Goal: Task Accomplishment & Management: Use online tool/utility

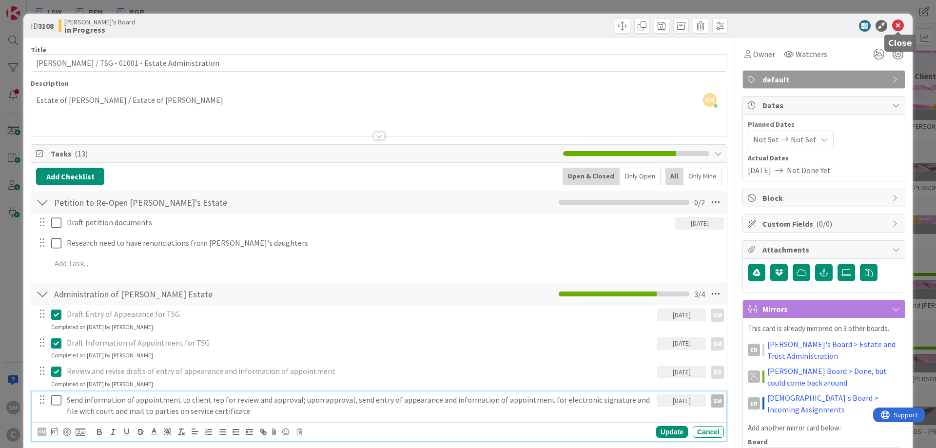
click at [899, 22] on icon at bounding box center [898, 26] width 12 height 12
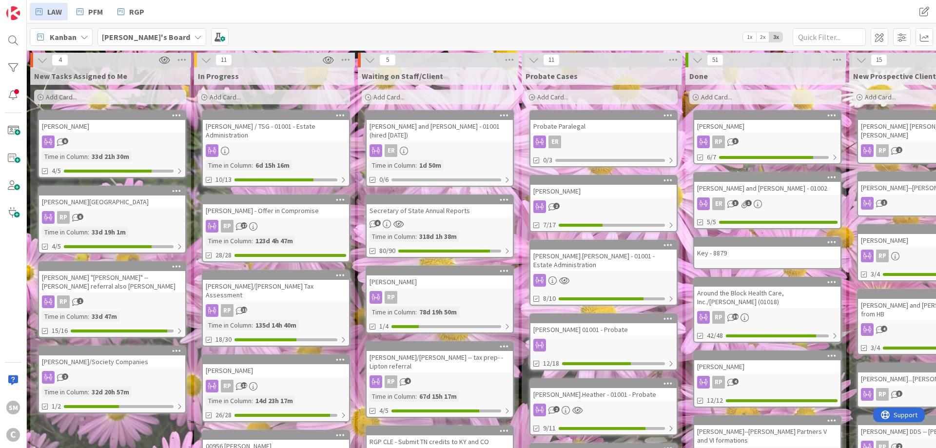
click at [274, 215] on div "[PERSON_NAME] - Offer in Compromise" at bounding box center [276, 210] width 146 height 13
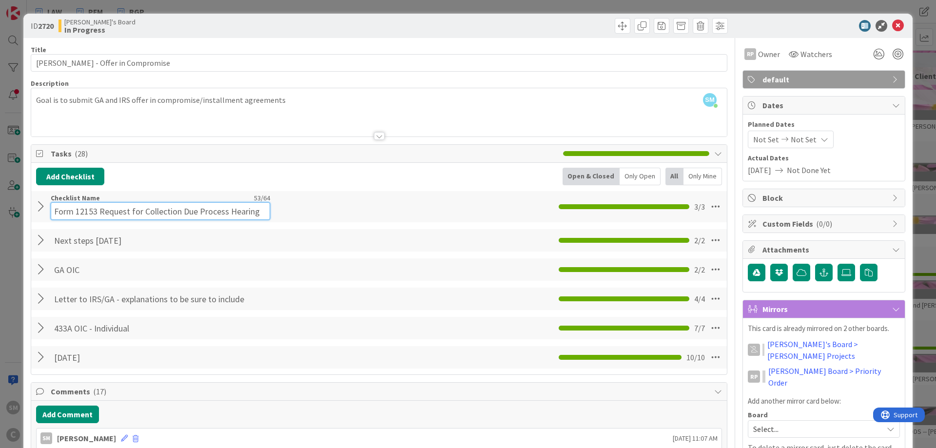
click at [97, 206] on input "Form 12153 Request for Collection Due Process Hearing" at bounding box center [160, 211] width 219 height 18
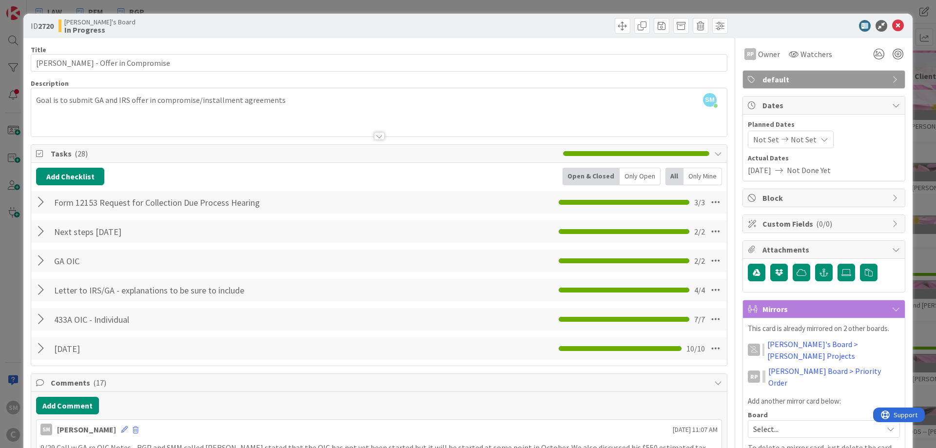
click at [42, 206] on div at bounding box center [42, 202] width 13 height 18
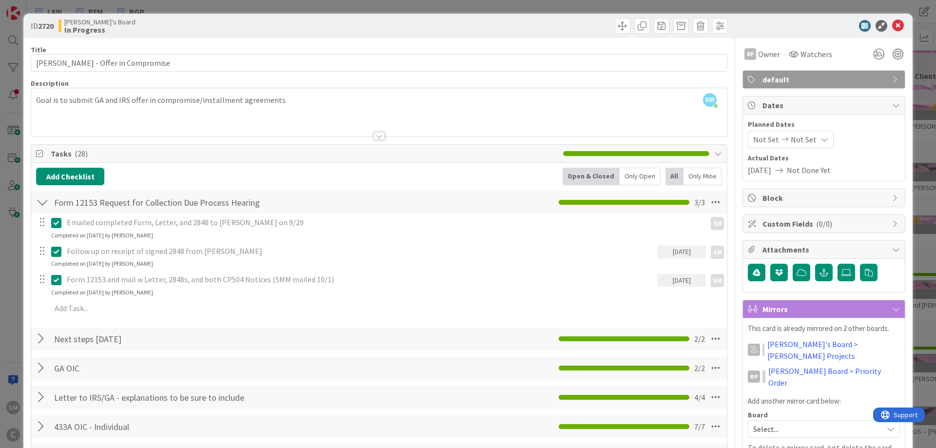
click at [42, 206] on div at bounding box center [42, 202] width 13 height 18
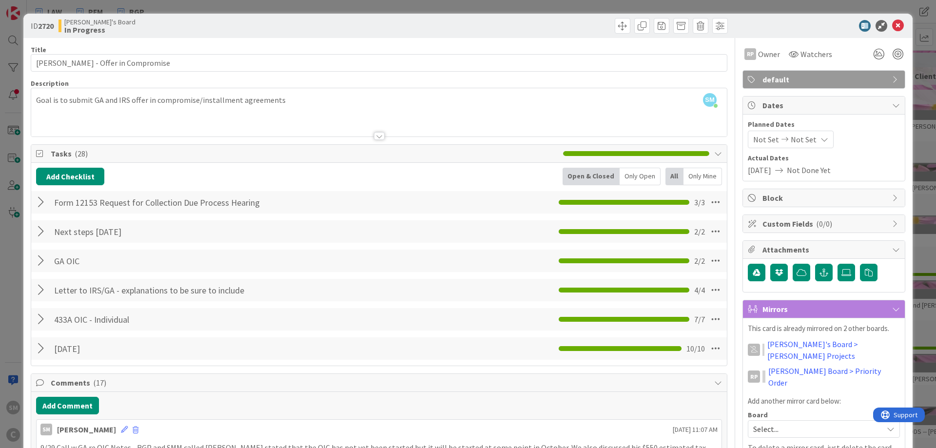
click at [41, 202] on div at bounding box center [42, 202] width 13 height 18
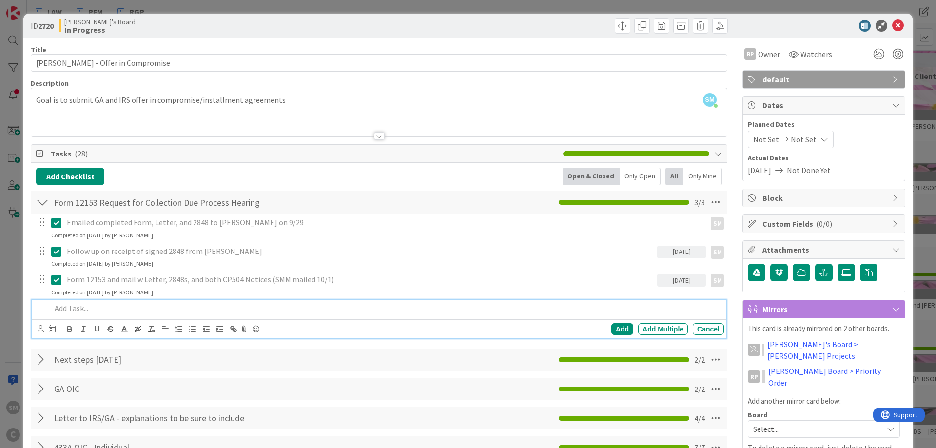
click at [98, 312] on p at bounding box center [385, 308] width 669 height 11
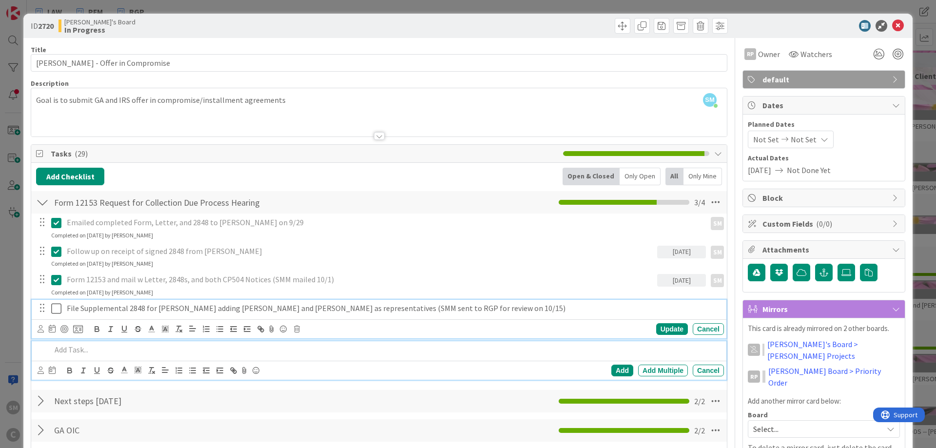
click at [116, 311] on p "File Supplemental 2848 for [PERSON_NAME] adding [PERSON_NAME] and [PERSON_NAME]…" at bounding box center [393, 308] width 653 height 11
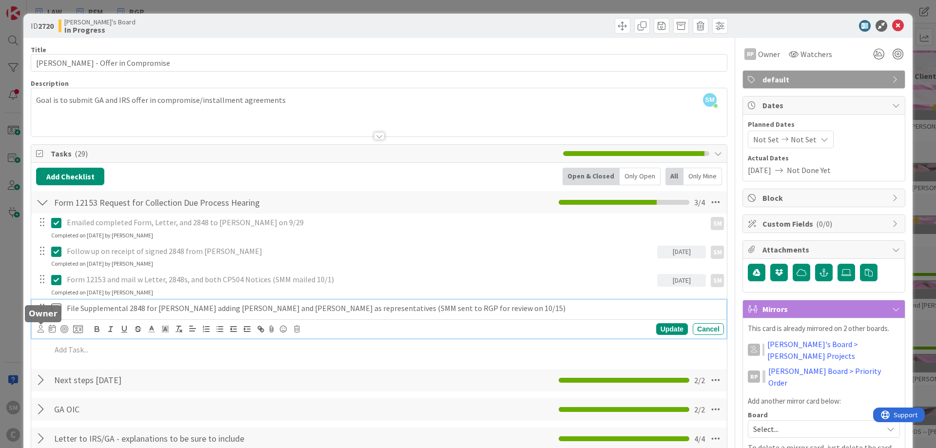
click at [38, 329] on icon at bounding box center [41, 328] width 6 height 7
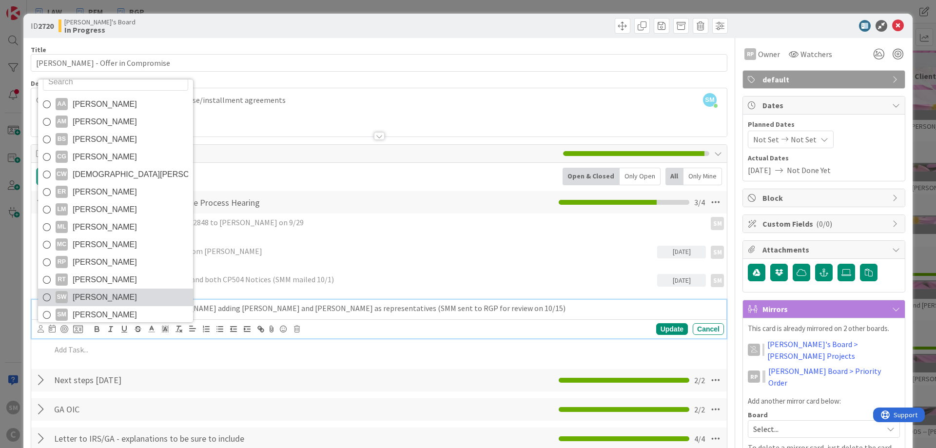
scroll to position [17, 0]
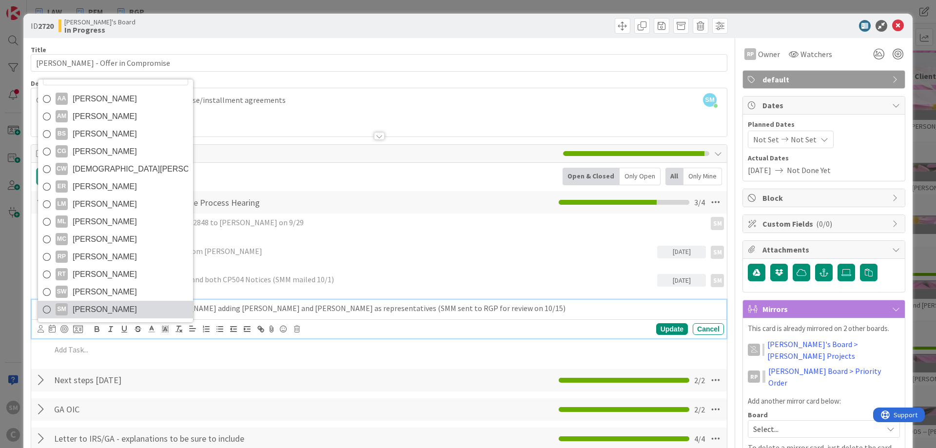
click at [116, 314] on span "[PERSON_NAME]" at bounding box center [105, 309] width 64 height 15
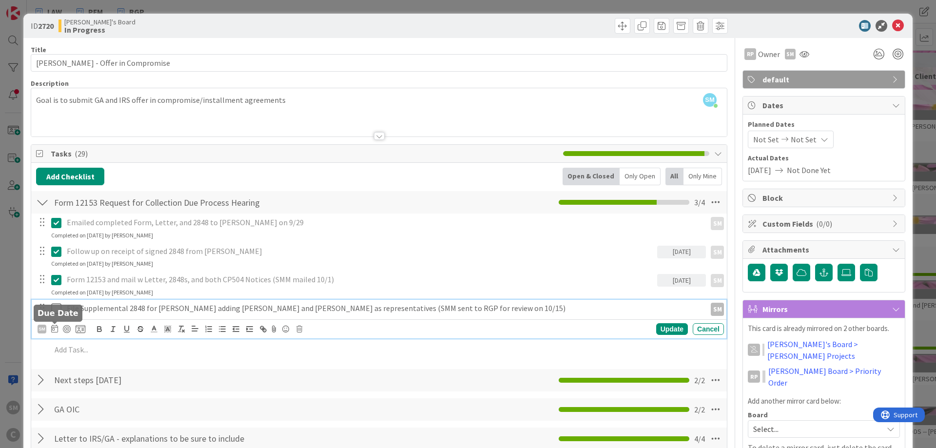
click at [55, 327] on icon at bounding box center [54, 329] width 7 height 8
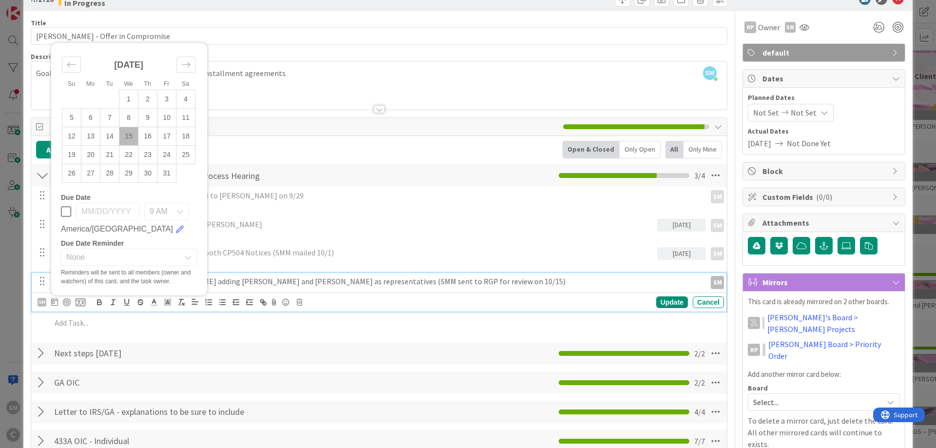
scroll to position [58, 0]
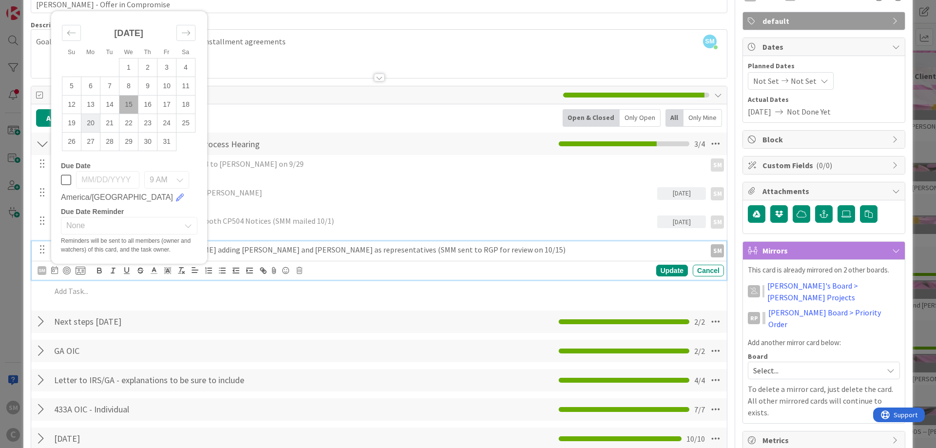
click at [89, 123] on td "20" at bounding box center [90, 123] width 19 height 19
type input "[DATE]"
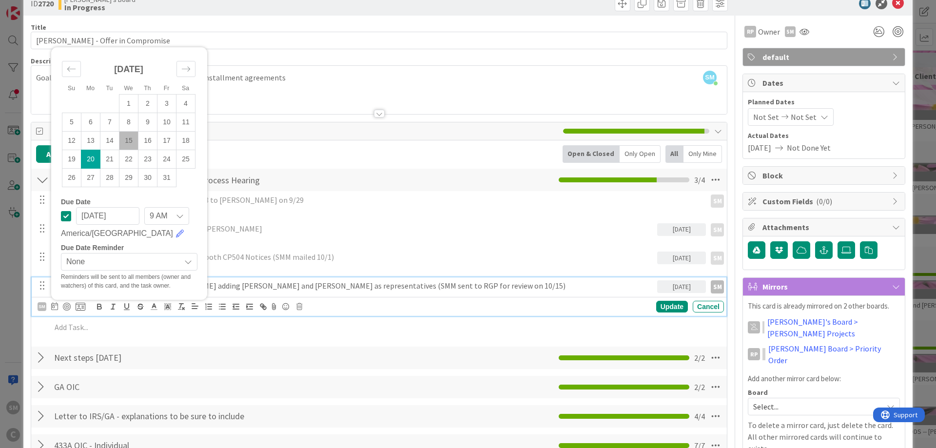
scroll to position [0, 0]
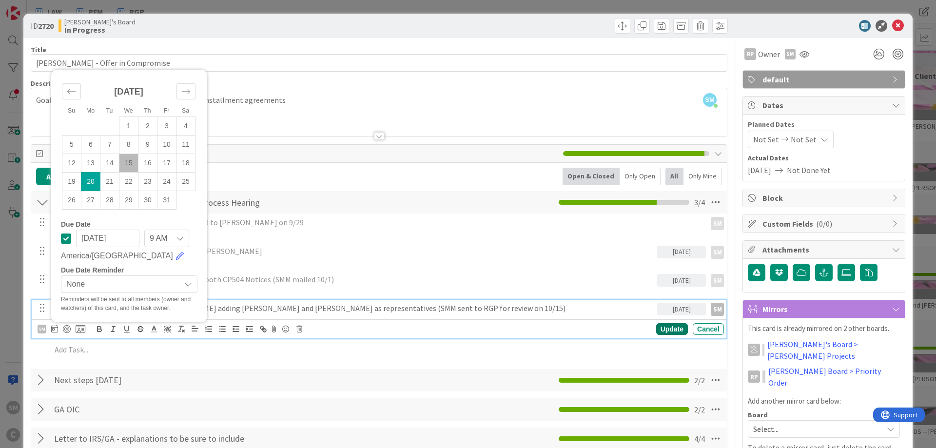
click at [676, 330] on div "Update" at bounding box center [672, 329] width 32 height 12
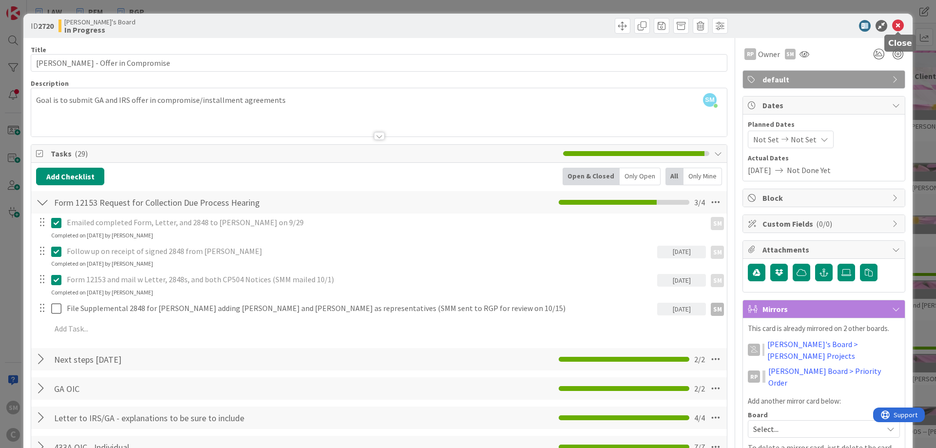
click at [900, 23] on icon at bounding box center [898, 26] width 12 height 12
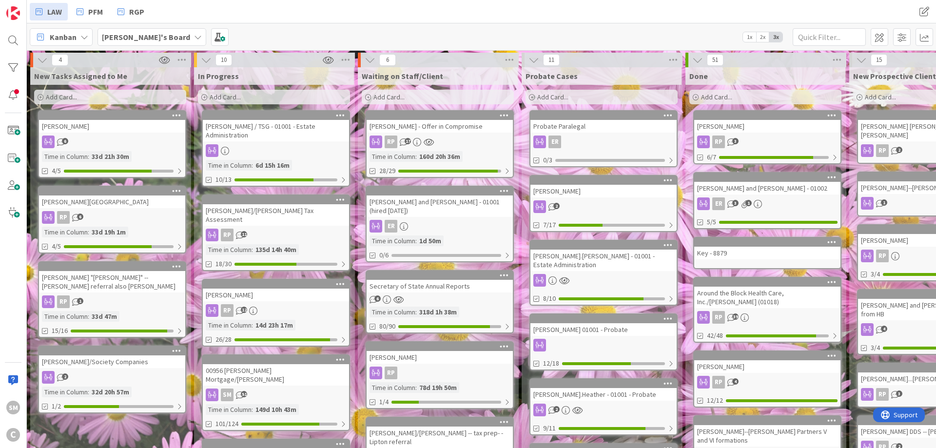
click at [426, 207] on div "[PERSON_NAME] and [PERSON_NAME] - 01001 (hired [DATE])" at bounding box center [440, 205] width 146 height 21
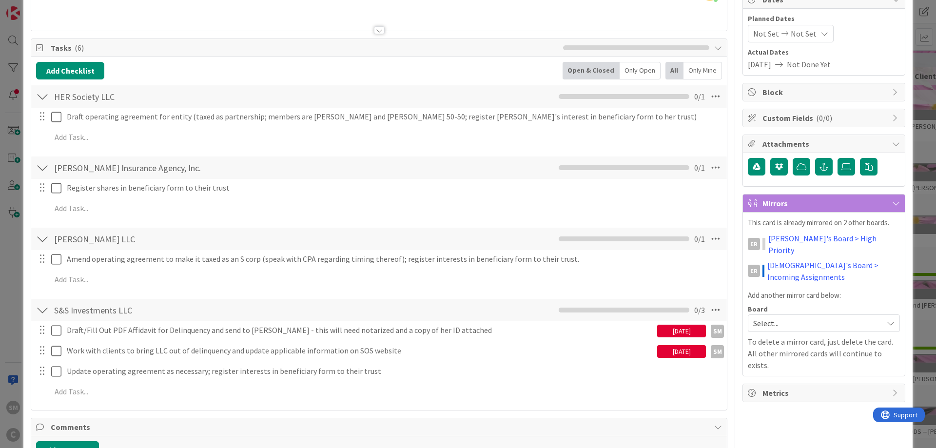
scroll to position [117, 0]
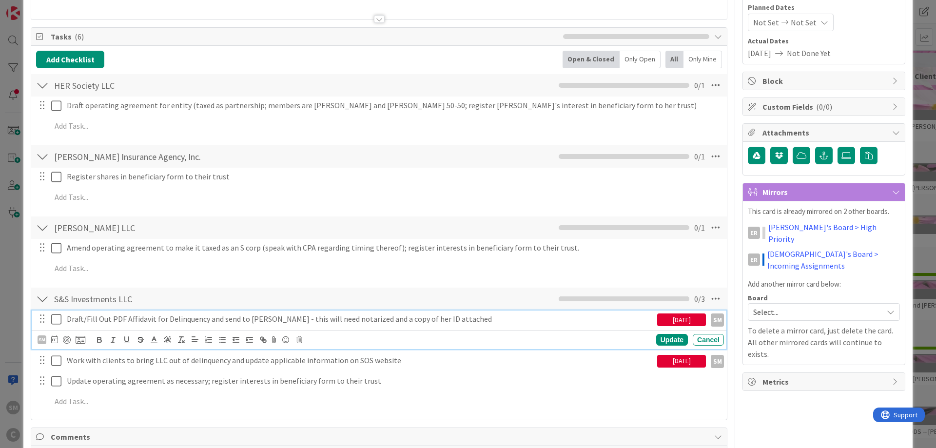
click at [110, 317] on p "Draft/Fill Out PDF Affidavit for Delinquency and send to [PERSON_NAME] - this w…" at bounding box center [360, 318] width 586 height 11
click at [346, 319] on p "Draft/Fill Out PDF Affidavit for Delinquency and send to [PERSON_NAME] - this w…" at bounding box center [360, 318] width 586 height 11
click at [299, 339] on icon at bounding box center [299, 339] width 6 height 7
click at [329, 378] on div "Delete" at bounding box center [324, 381] width 36 height 18
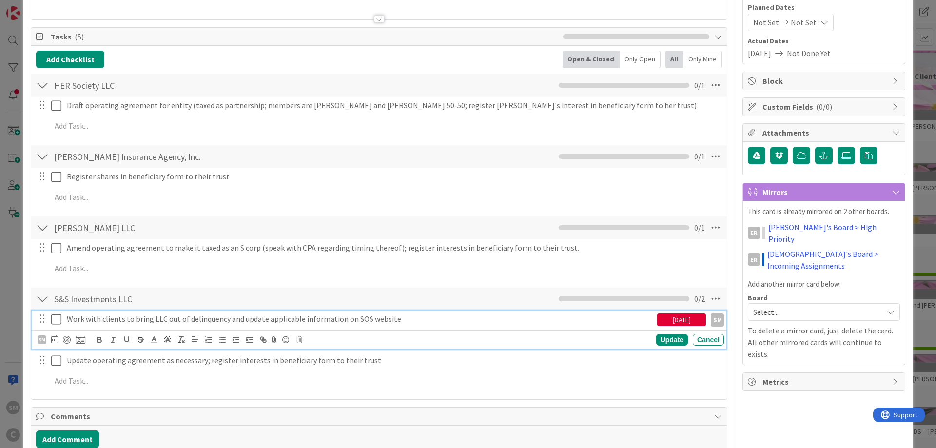
click at [158, 317] on p "Work with clients to bring LLC out of delinquency and update applicable informa…" at bounding box center [360, 318] width 586 height 11
click at [301, 341] on icon at bounding box center [299, 339] width 6 height 7
click at [318, 385] on div "Delete" at bounding box center [324, 381] width 36 height 18
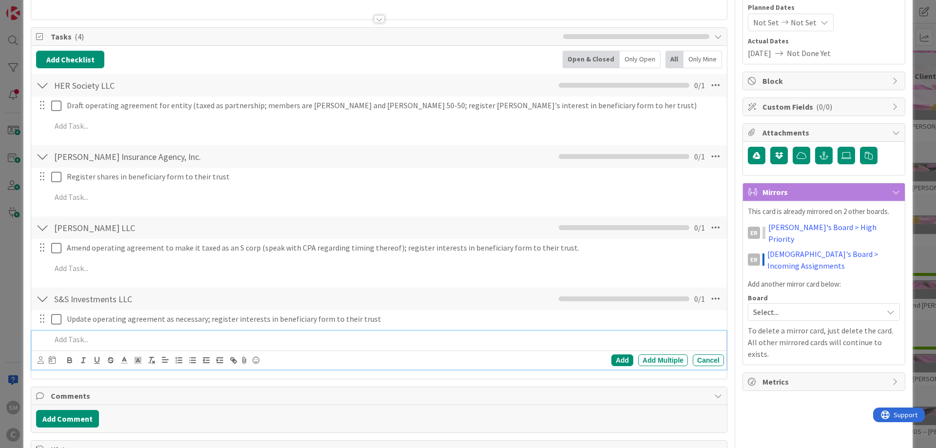
click at [83, 343] on p at bounding box center [385, 339] width 669 height 11
click at [296, 334] on p "Clients are changing to a new LLC named Pathway 356 LLC" at bounding box center [385, 339] width 669 height 11
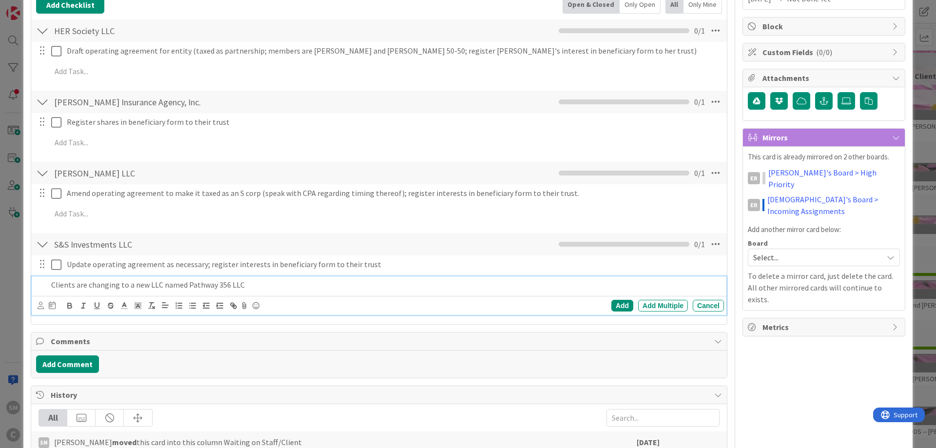
scroll to position [175, 0]
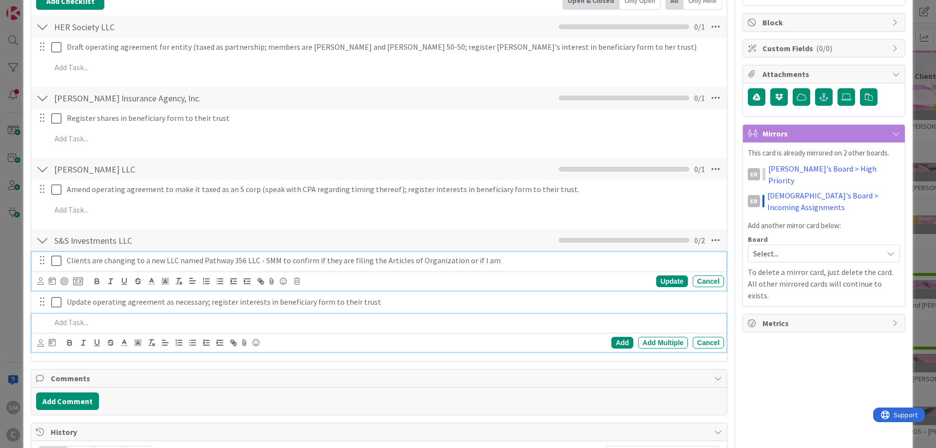
click at [77, 260] on p "Clients are changing to a new LLC named Pathway 356 LLC - SMM to confirm if the…" at bounding box center [393, 260] width 653 height 11
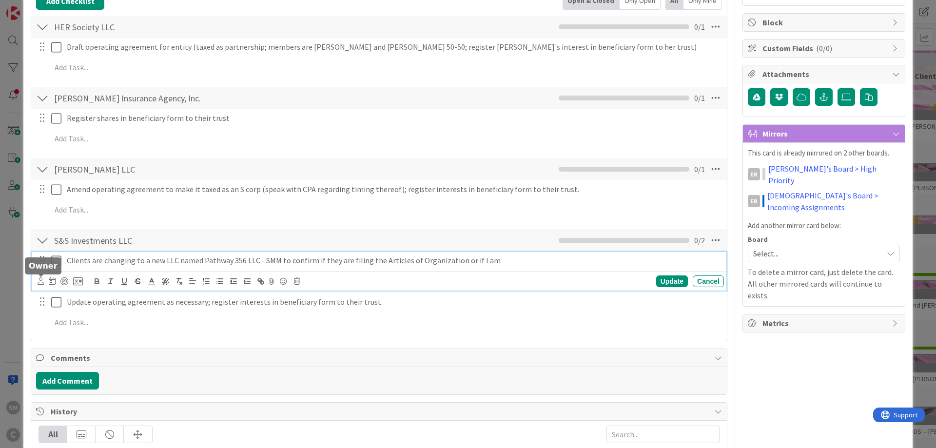
click at [40, 280] on icon at bounding box center [41, 280] width 6 height 7
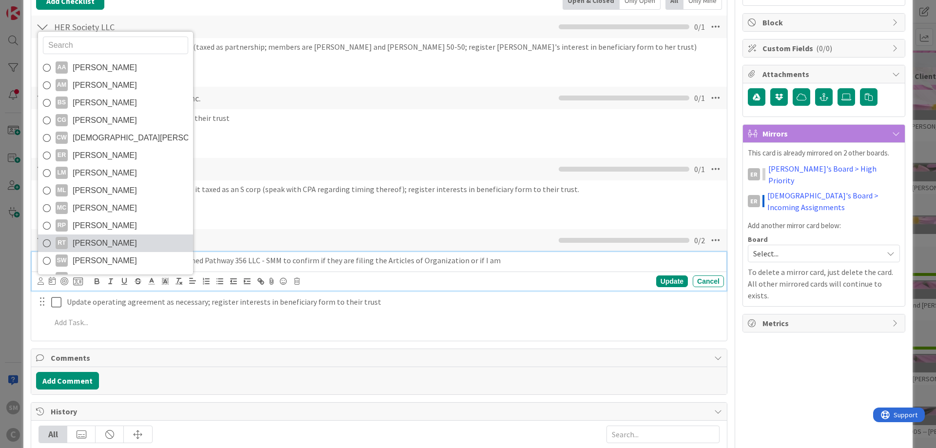
scroll to position [17, 0]
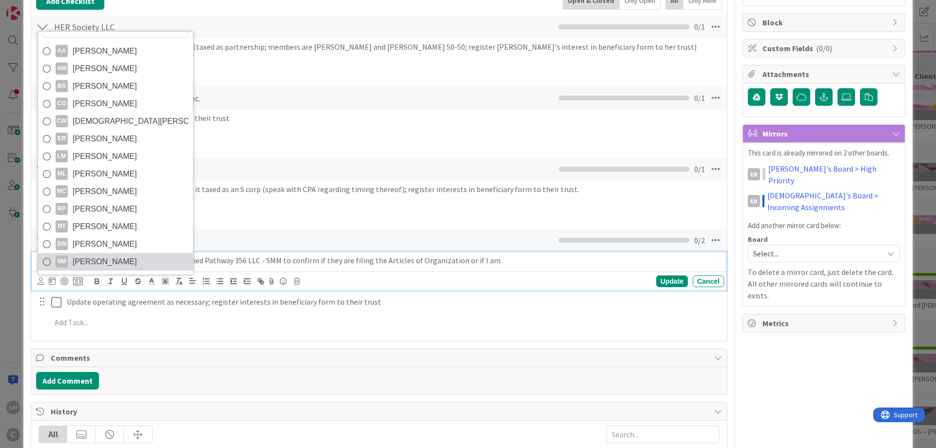
click at [121, 260] on span "[PERSON_NAME]" at bounding box center [105, 261] width 64 height 15
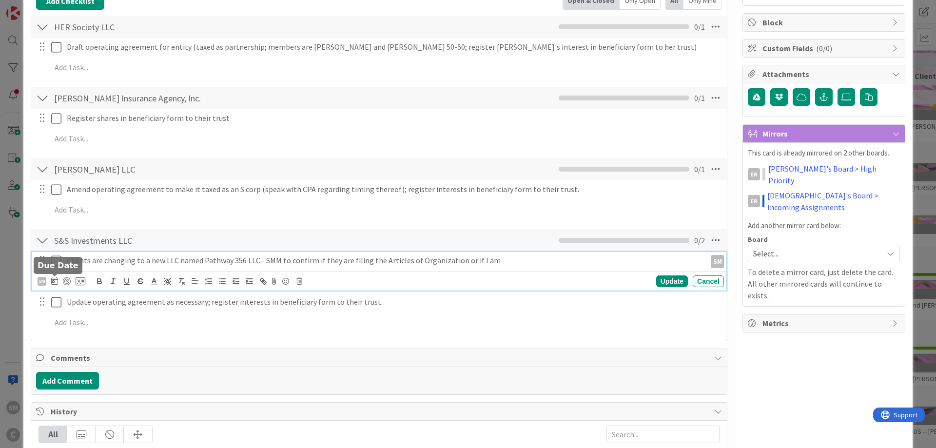
click at [55, 282] on icon at bounding box center [54, 281] width 7 height 8
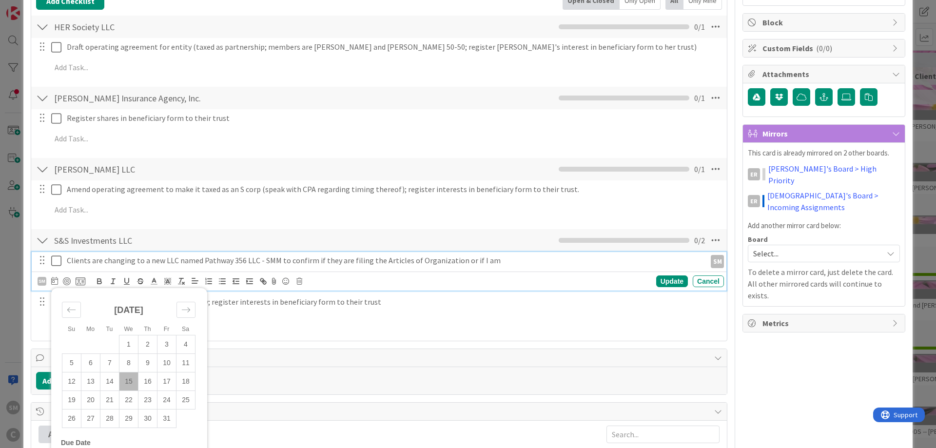
click at [133, 382] on td "15" at bounding box center [128, 381] width 19 height 19
type input "[DATE]"
click at [434, 282] on div "SM AA [PERSON_NAME] AM [PERSON_NAME] BS [PERSON_NAME] CG [PERSON_NAME] [PERSON_…" at bounding box center [381, 281] width 686 height 14
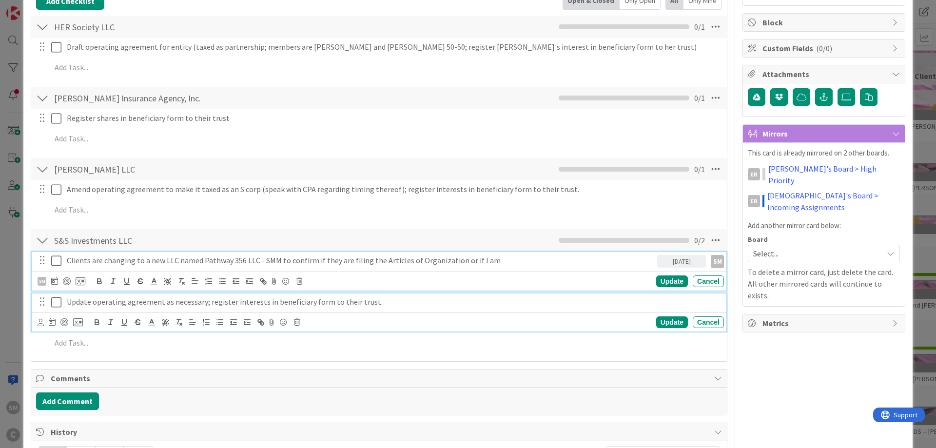
click at [288, 306] on p "Update operating agreement as necessary; register interests in beneficiary form…" at bounding box center [393, 301] width 653 height 11
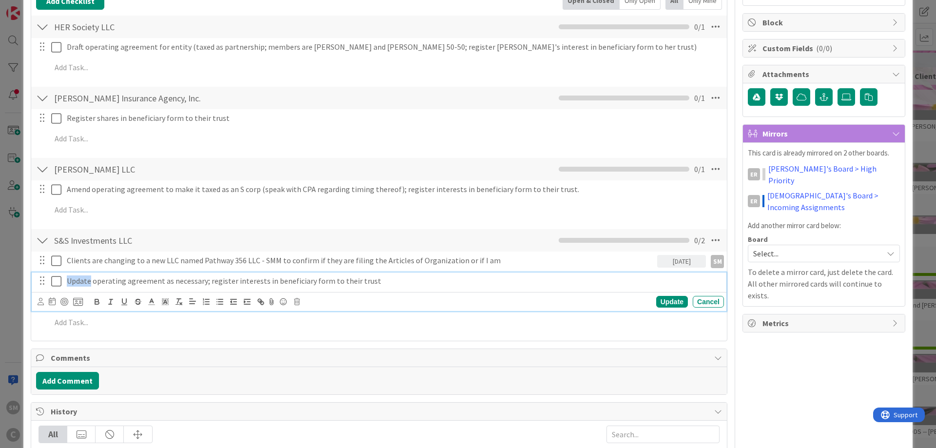
drag, startPoint x: 69, startPoint y: 280, endPoint x: 92, endPoint y: 281, distance: 22.9
click at [92, 281] on p "Update operating agreement as necessary; register interests in beneficiary form…" at bounding box center [393, 280] width 653 height 11
click at [40, 305] on icon at bounding box center [41, 301] width 6 height 7
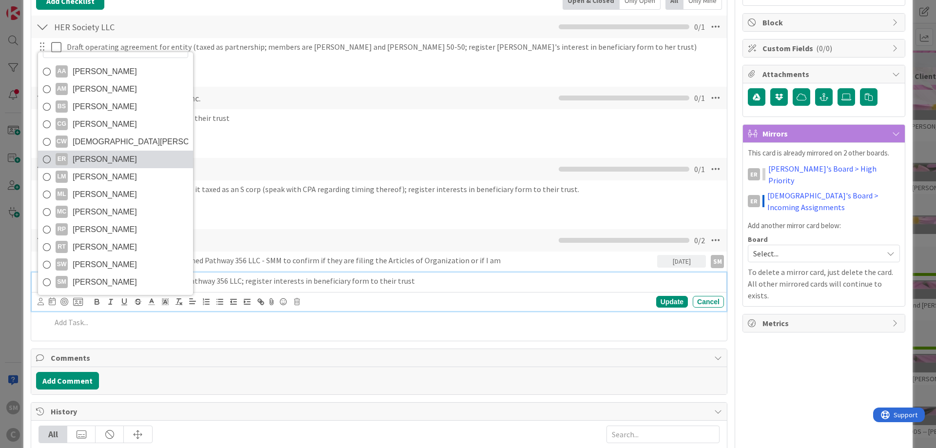
click at [101, 166] on span "[PERSON_NAME]" at bounding box center [105, 159] width 64 height 15
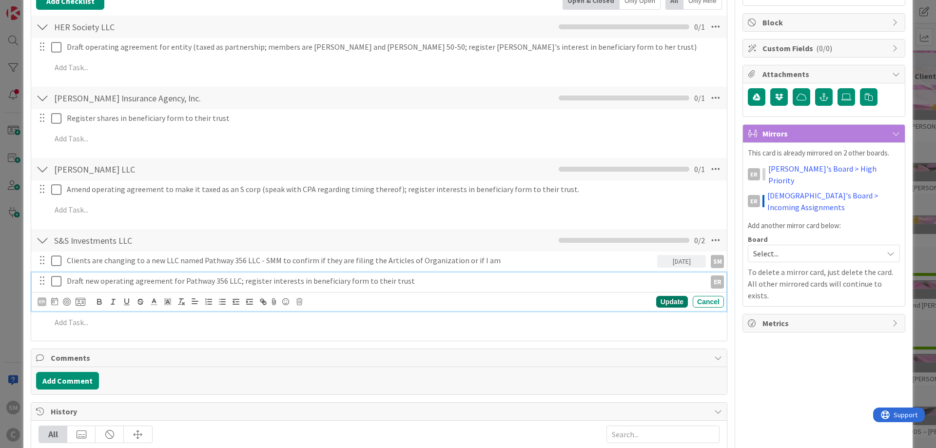
click at [672, 302] on div "Update" at bounding box center [672, 302] width 32 height 12
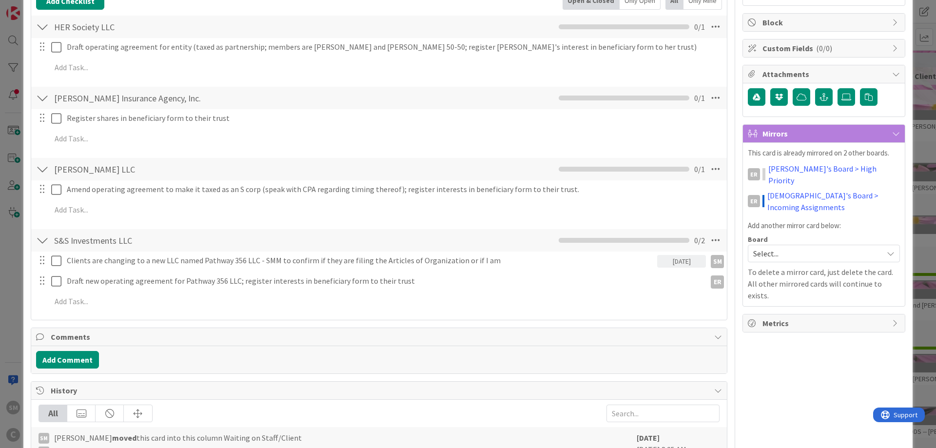
click at [810, 360] on div "ER Owner SM default Dates Planned Dates Not Set Not Set Actual Dates [DATE] Not…" at bounding box center [823, 298] width 163 height 871
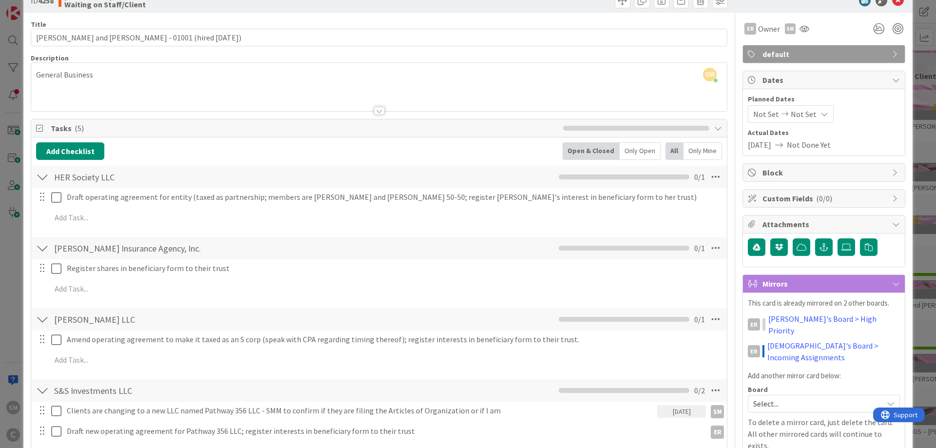
scroll to position [0, 0]
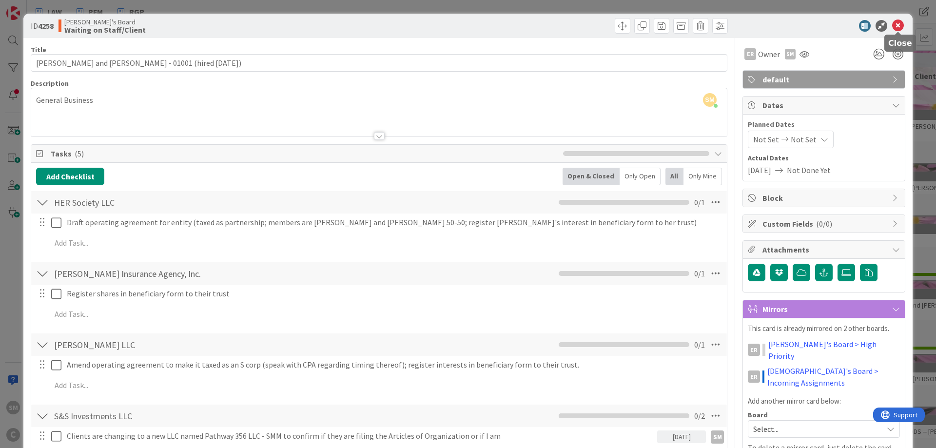
click at [896, 25] on icon at bounding box center [898, 26] width 12 height 12
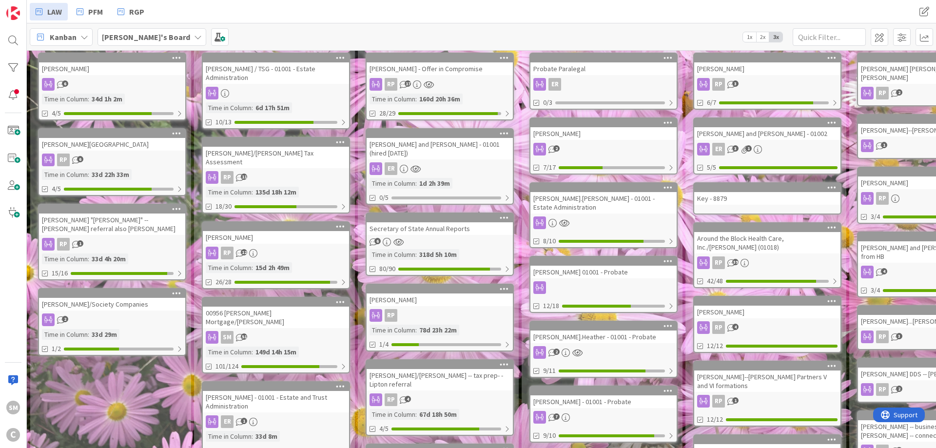
scroll to position [58, 0]
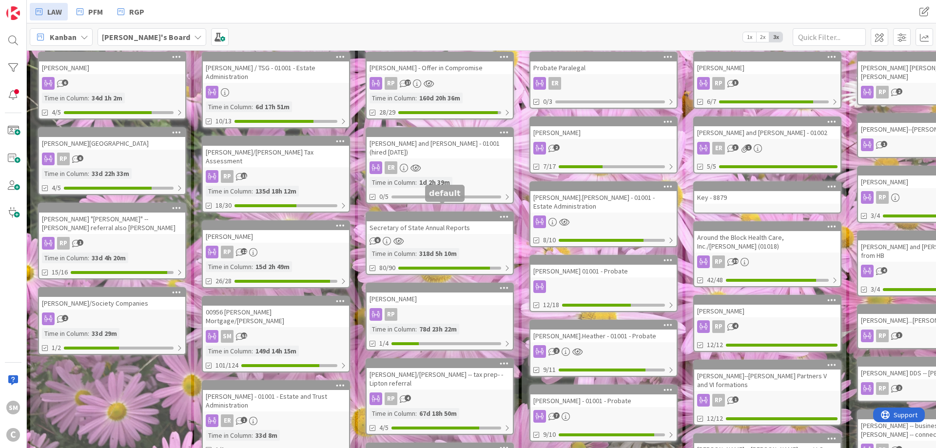
click at [442, 221] on div "Secretary of State Annual Reports" at bounding box center [440, 227] width 146 height 13
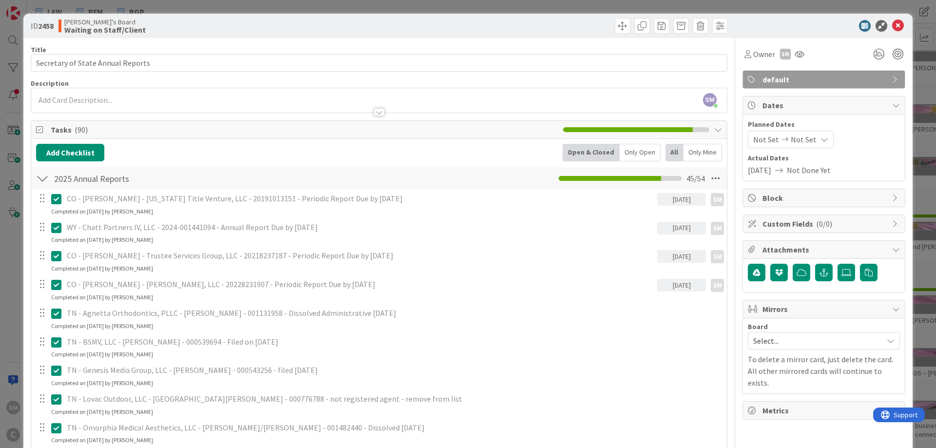
click at [905, 27] on div at bounding box center [819, 26] width 173 height 12
click at [898, 27] on icon at bounding box center [898, 26] width 12 height 12
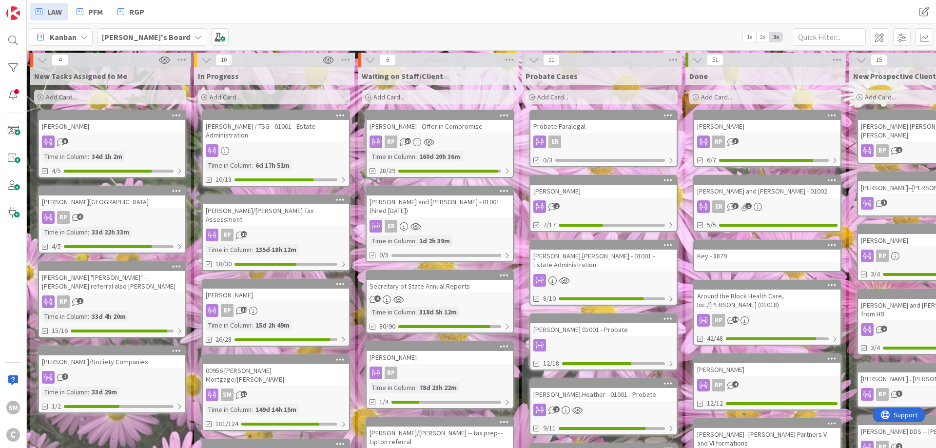
click at [618, 264] on div "[PERSON_NAME].[PERSON_NAME] - 01001 - Estate Administration 8/10" at bounding box center [603, 273] width 148 height 66
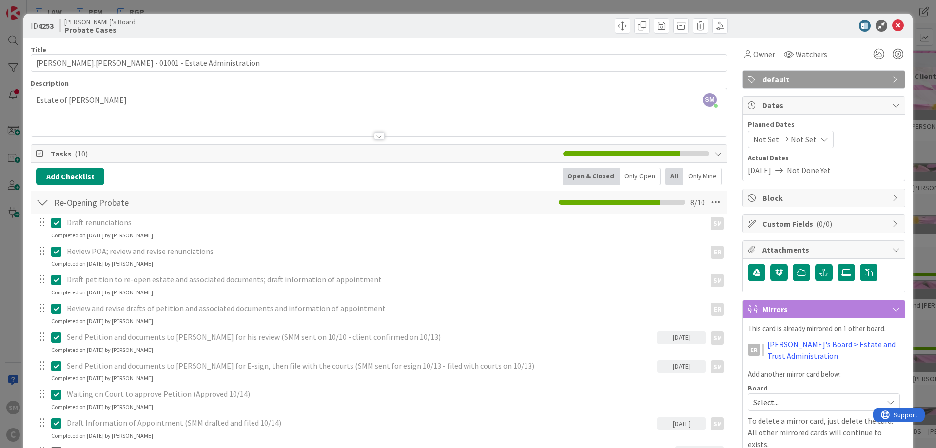
scroll to position [175, 0]
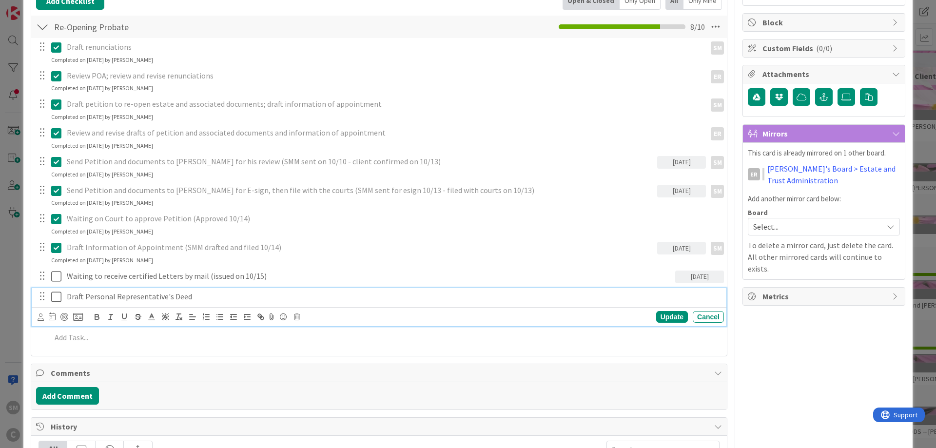
click at [106, 292] on p "Draft Personal Representative's Deed" at bounding box center [393, 296] width 653 height 11
drag, startPoint x: 240, startPoint y: 295, endPoint x: 51, endPoint y: 290, distance: 189.2
click at [63, 290] on div "Draft Personal Representative's Deed" at bounding box center [393, 296] width 661 height 17
click at [298, 315] on icon at bounding box center [297, 316] width 6 height 7
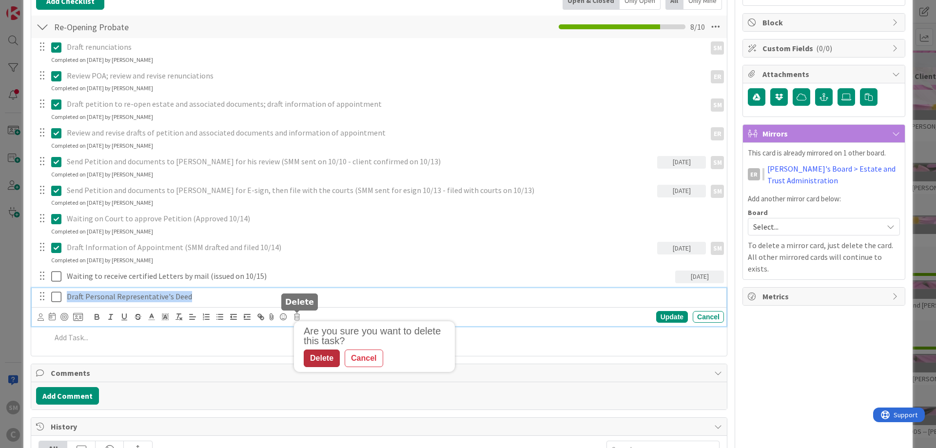
click at [317, 359] on div "Delete" at bounding box center [322, 358] width 36 height 18
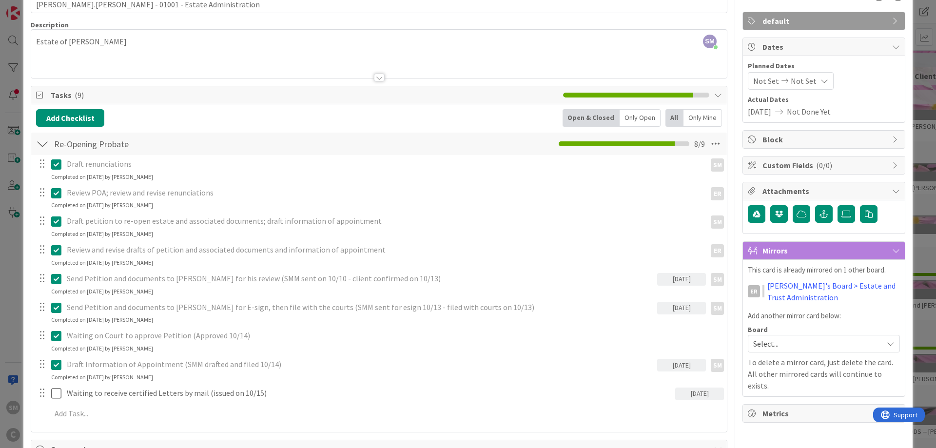
scroll to position [0, 0]
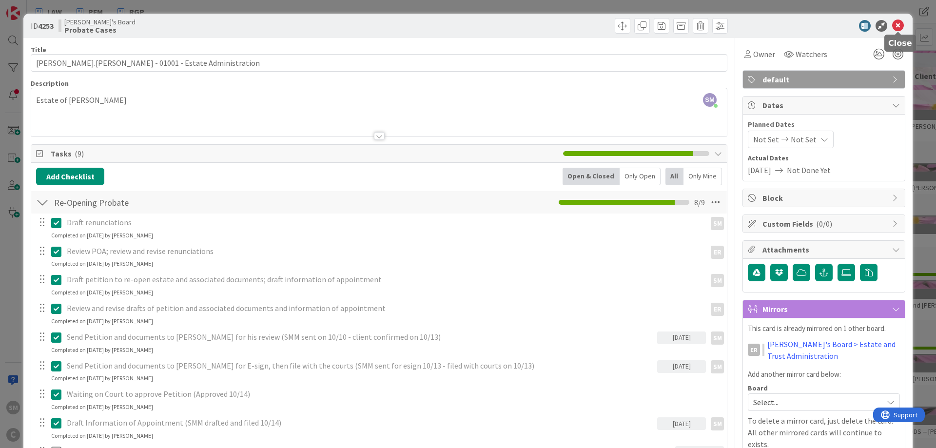
click at [900, 23] on icon at bounding box center [898, 26] width 12 height 12
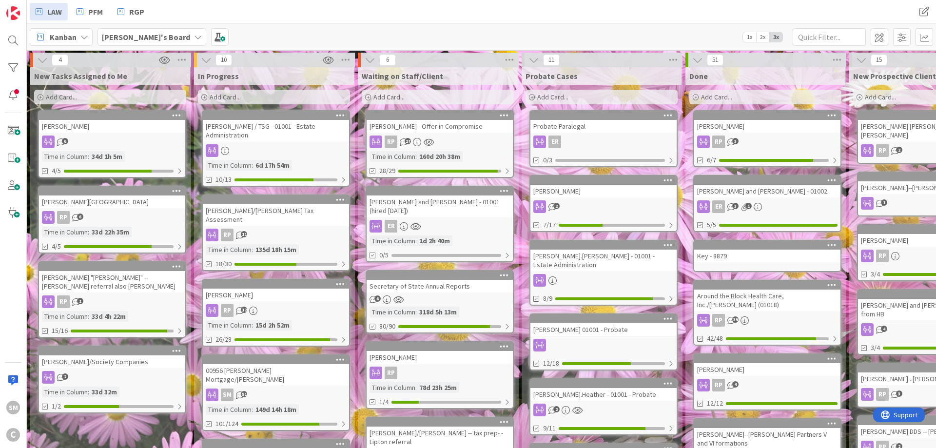
click at [270, 217] on div "[PERSON_NAME]/[PERSON_NAME] Tax Assessment" at bounding box center [276, 214] width 146 height 21
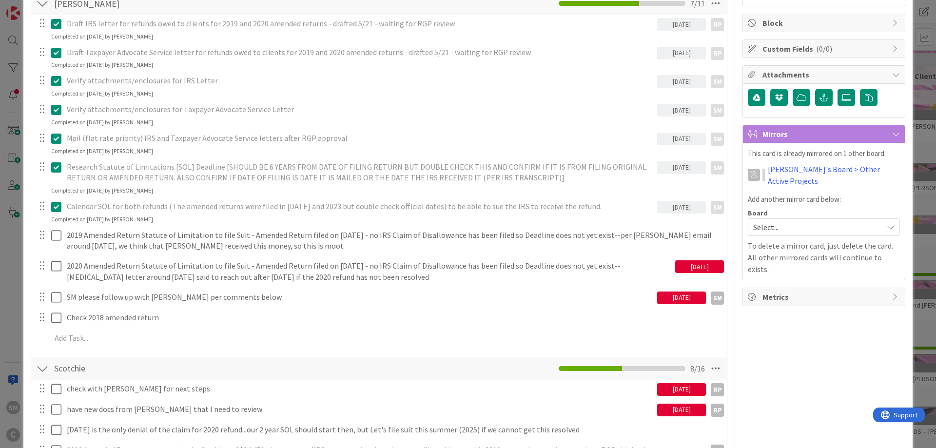
scroll to position [175, 0]
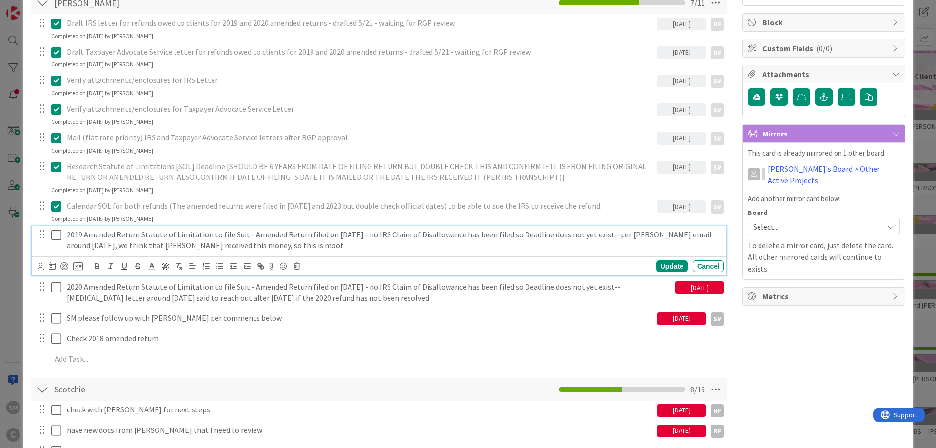
click at [135, 241] on p "2019 Amended Return Statute of Limitation to file Suit - Amended Return filed o…" at bounding box center [393, 240] width 653 height 22
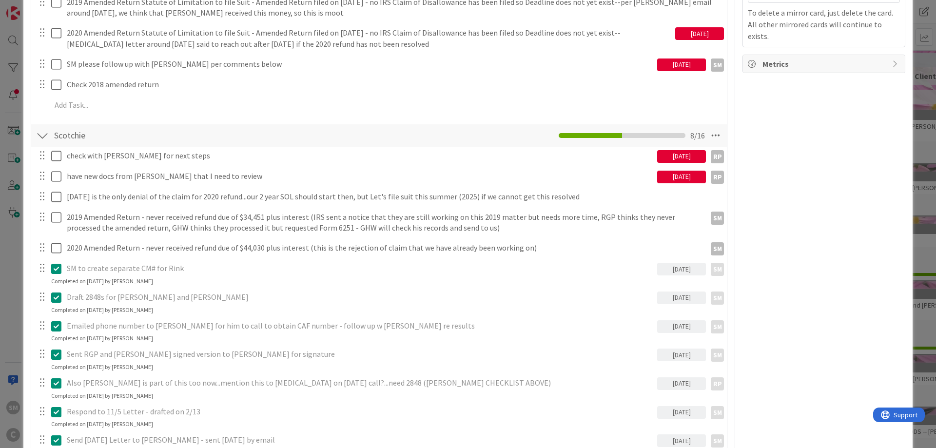
scroll to position [409, 0]
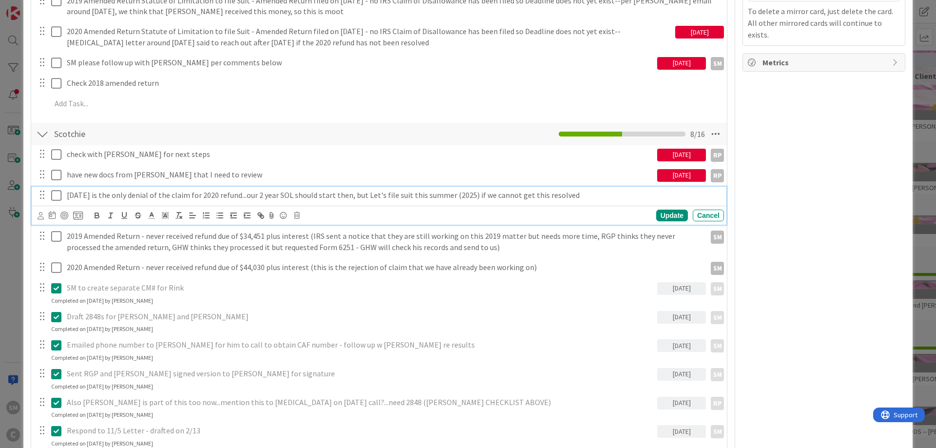
click at [314, 196] on p "[DATE] is the only denial of the claim for 2020 refund...our 2 year SOL should …" at bounding box center [393, 195] width 653 height 11
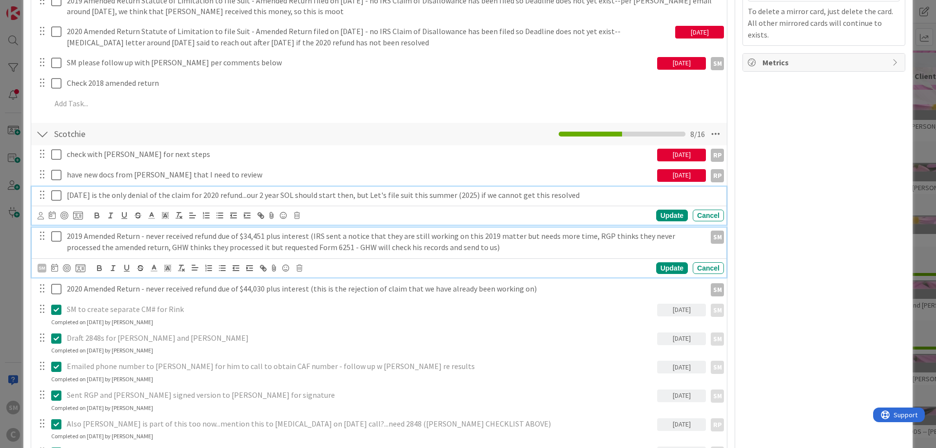
click at [101, 238] on p "2019 Amended Return - never received refund due of $34,451 plus interest (IRS s…" at bounding box center [384, 242] width 635 height 22
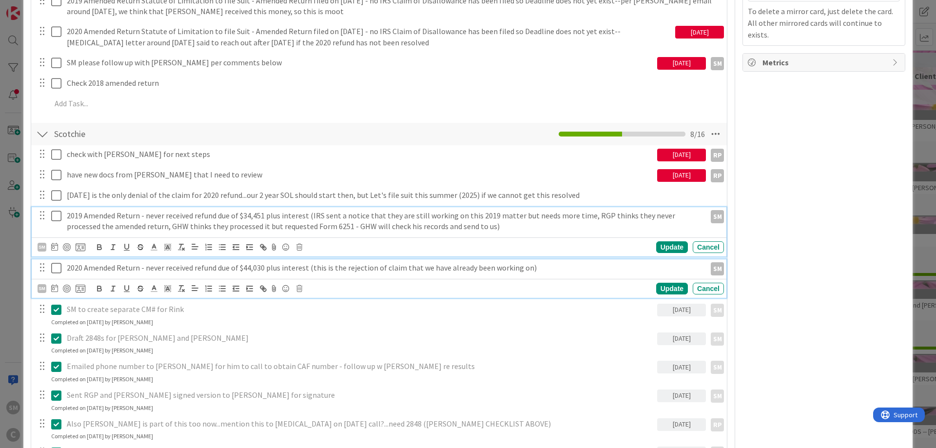
click at [94, 268] on p "2020 Amended Return - never received refund due of $44,030 plus interest (this …" at bounding box center [384, 267] width 635 height 11
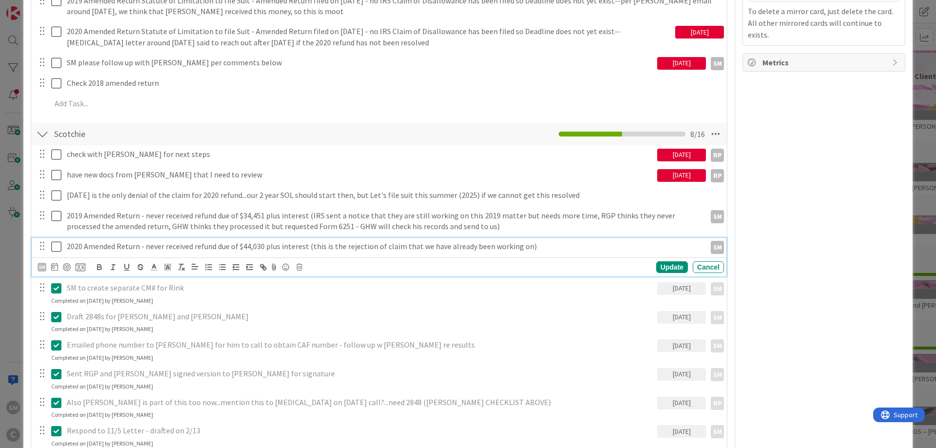
click at [590, 250] on p "2020 Amended Return - never received refund due of $44,030 plus interest (this …" at bounding box center [384, 246] width 635 height 11
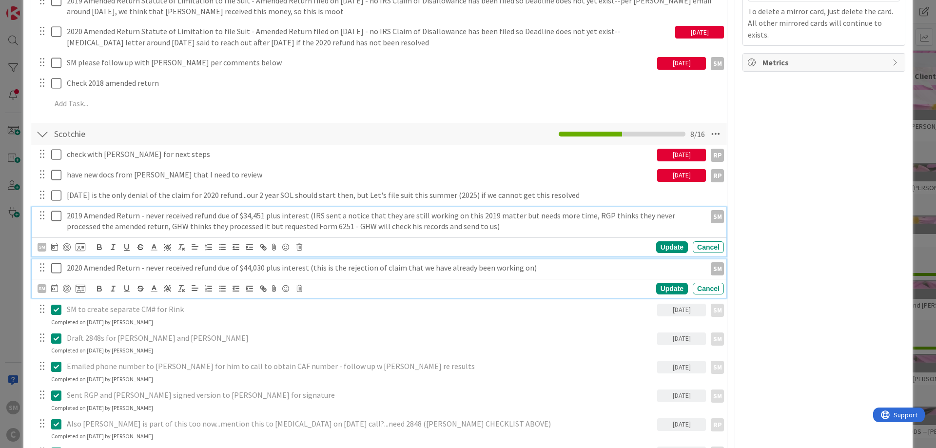
click at [109, 219] on p "2019 Amended Return - never received refund due of $34,451 plus interest (IRS s…" at bounding box center [384, 221] width 635 height 22
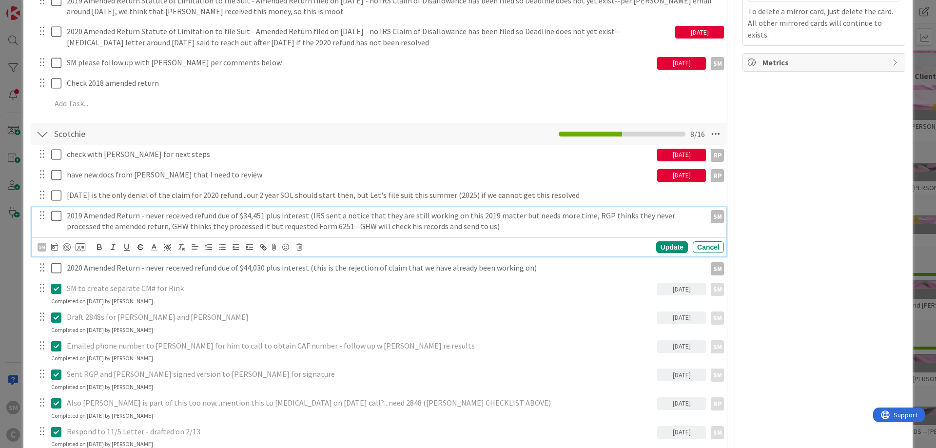
click at [221, 215] on p "2019 Amended Return - never received refund due of $34,451 plus interest (IRS s…" at bounding box center [384, 221] width 635 height 22
click at [306, 214] on p "2019 Amended Return - never received refund due of $34,451 plus interest (IRS s…" at bounding box center [384, 221] width 635 height 22
click at [359, 214] on p "2019 Amended Return - never received refund due of $34,451 plus interest (IRS s…" at bounding box center [384, 221] width 635 height 22
click at [466, 215] on p "2019 Amended Return - never received refund due of $34,451 plus interest (IRS s…" at bounding box center [384, 221] width 635 height 22
click at [567, 217] on p "2019 Amended Return - never received refund due of $34,451 plus interest (IRS s…" at bounding box center [384, 221] width 635 height 22
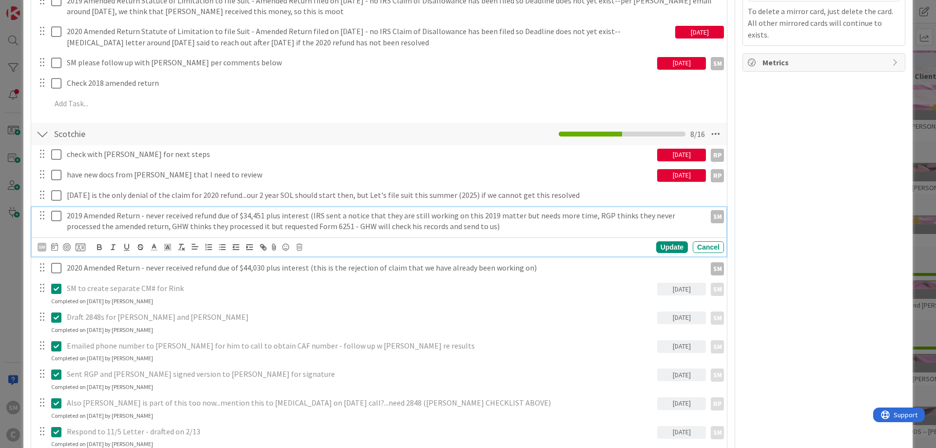
click at [642, 217] on p "2019 Amended Return - never received refund due of $34,451 plus interest (IRS s…" at bounding box center [384, 221] width 635 height 22
click at [339, 223] on p "2019 Amended Return - never received refund due of $34,451 plus interest (IRS s…" at bounding box center [384, 221] width 635 height 22
click at [470, 226] on p "2019 Amended Return - never received refund due of $34,451 plus interest (IRS s…" at bounding box center [384, 221] width 635 height 22
